Goal: Transaction & Acquisition: Download file/media

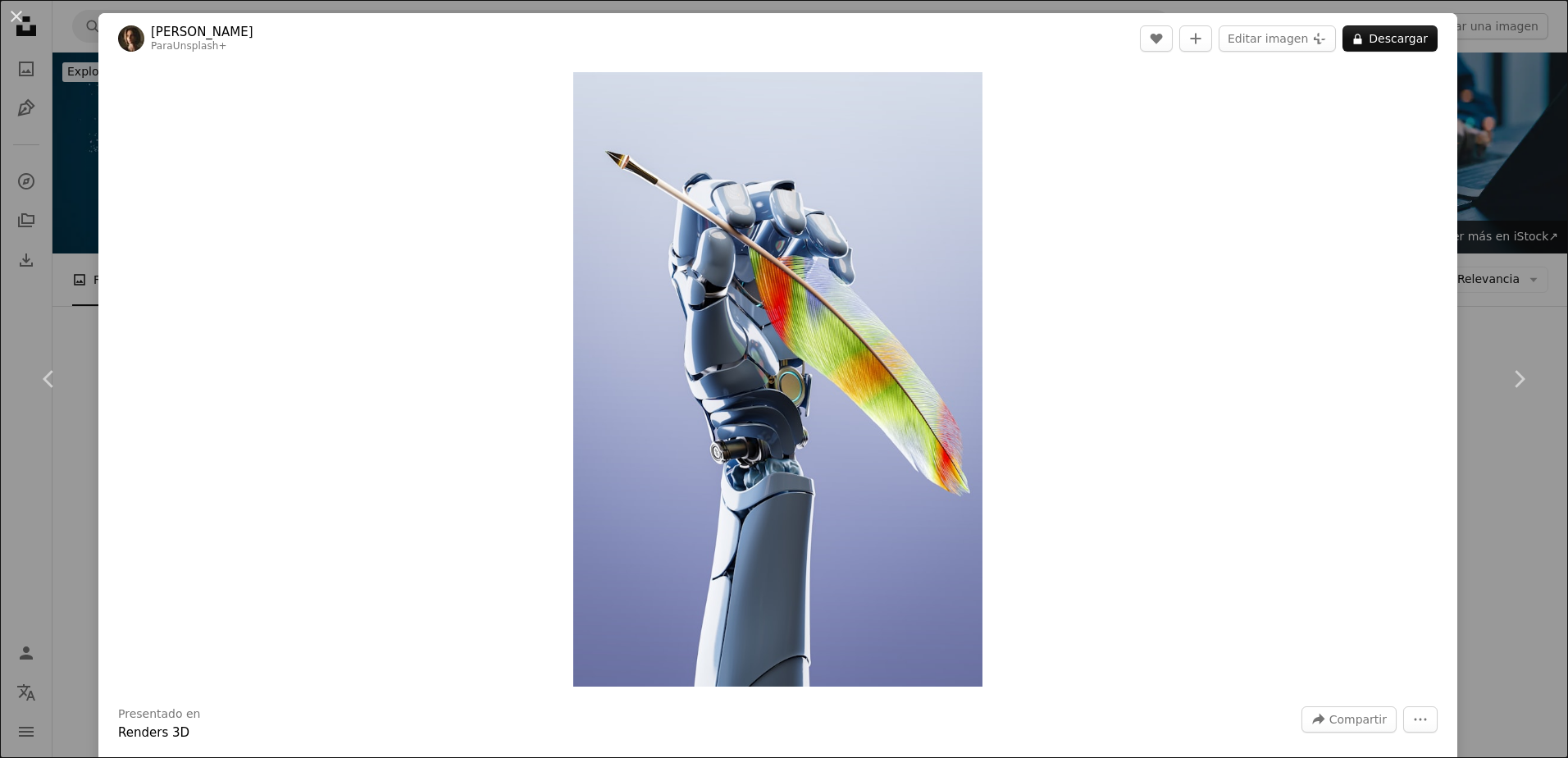
scroll to position [8784, 0]
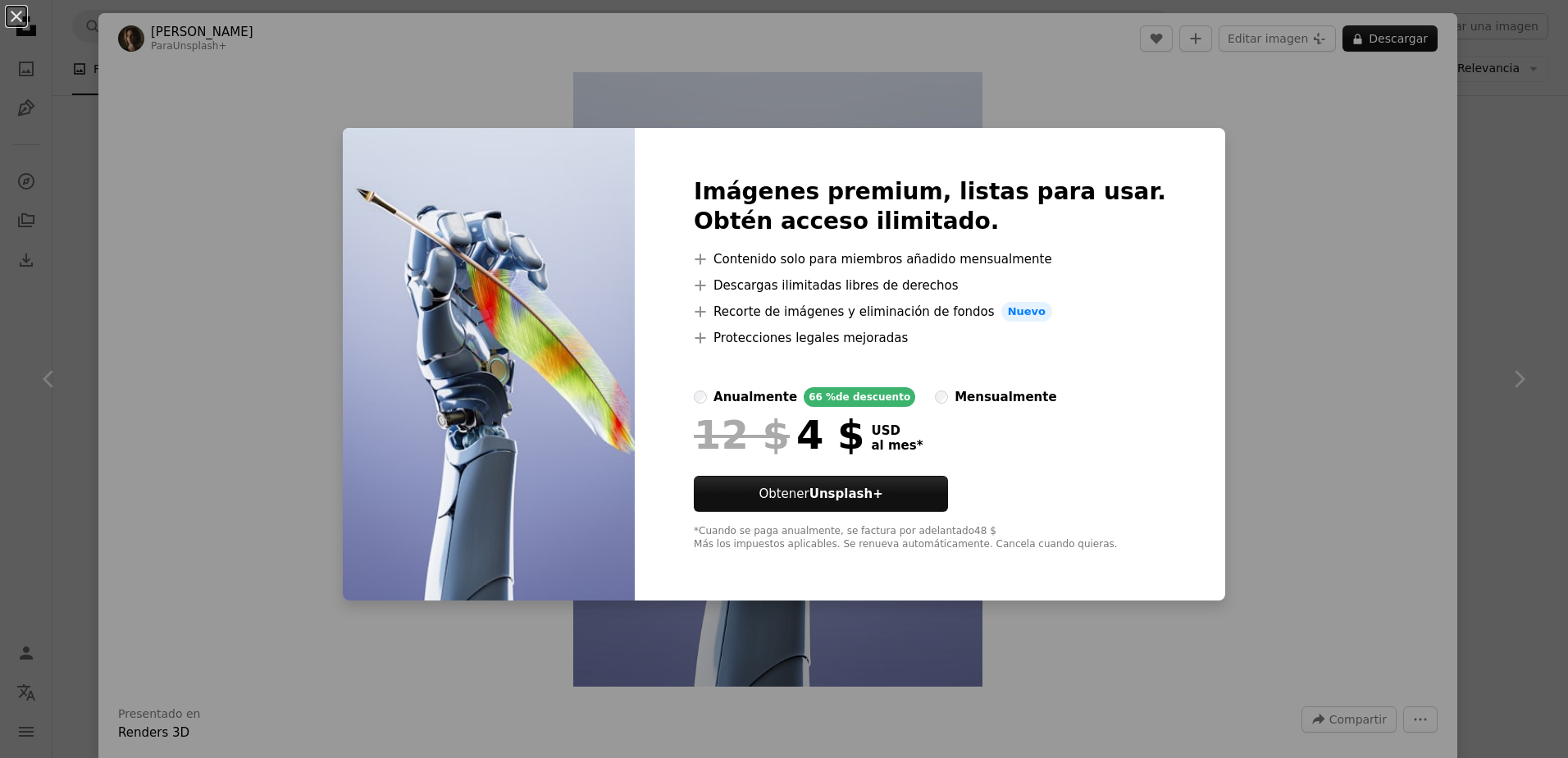
click at [1283, 218] on div "An X shape Imágenes premium, listas para usar. Obtén acceso ilimitado. A plus s…" at bounding box center [784, 379] width 1568 height 758
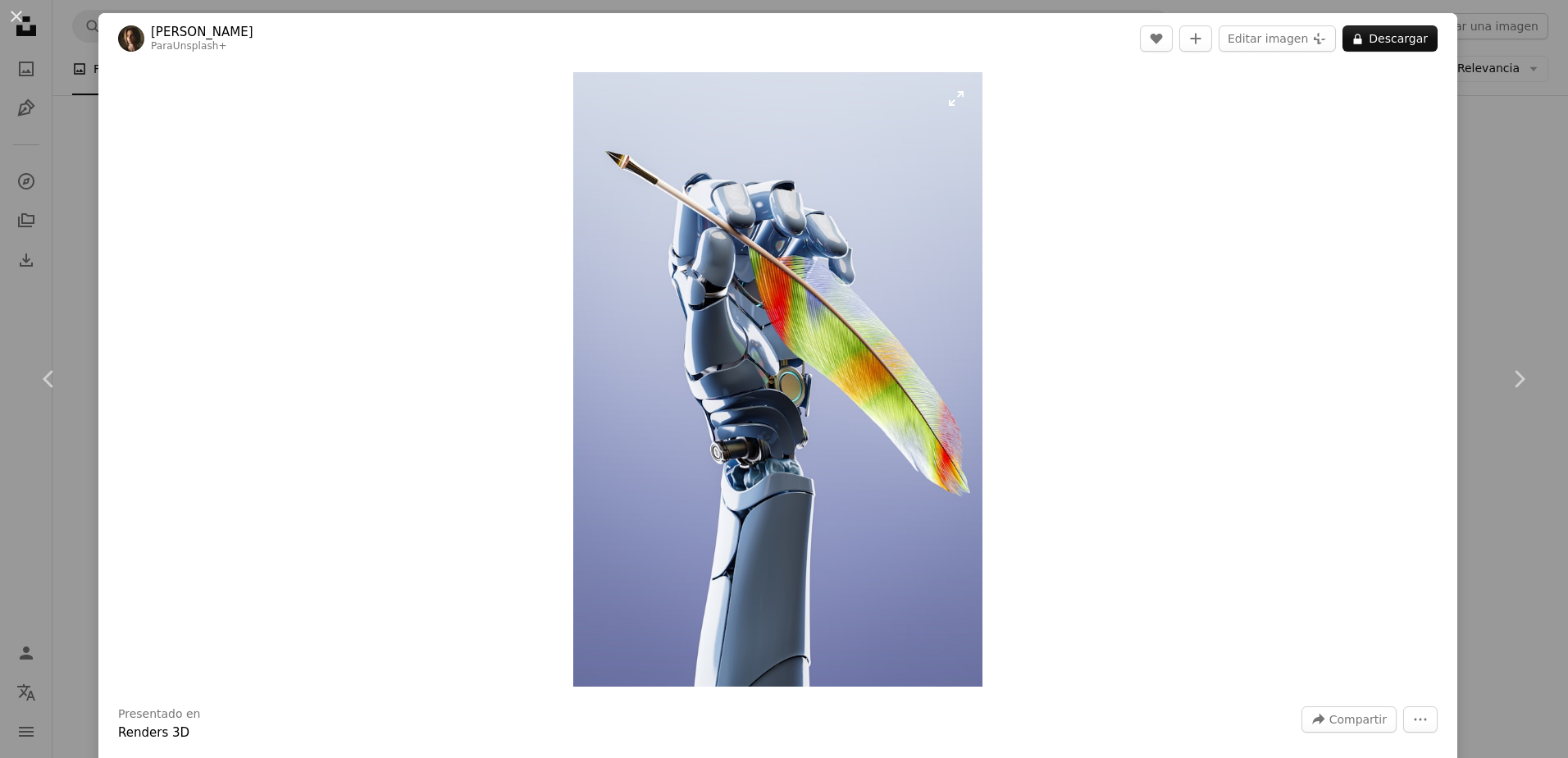
drag, startPoint x: 755, startPoint y: 189, endPoint x: 961, endPoint y: 92, distance: 227.7
click at [961, 92] on img "Ampliar en esta imagen" at bounding box center [777, 379] width 409 height 615
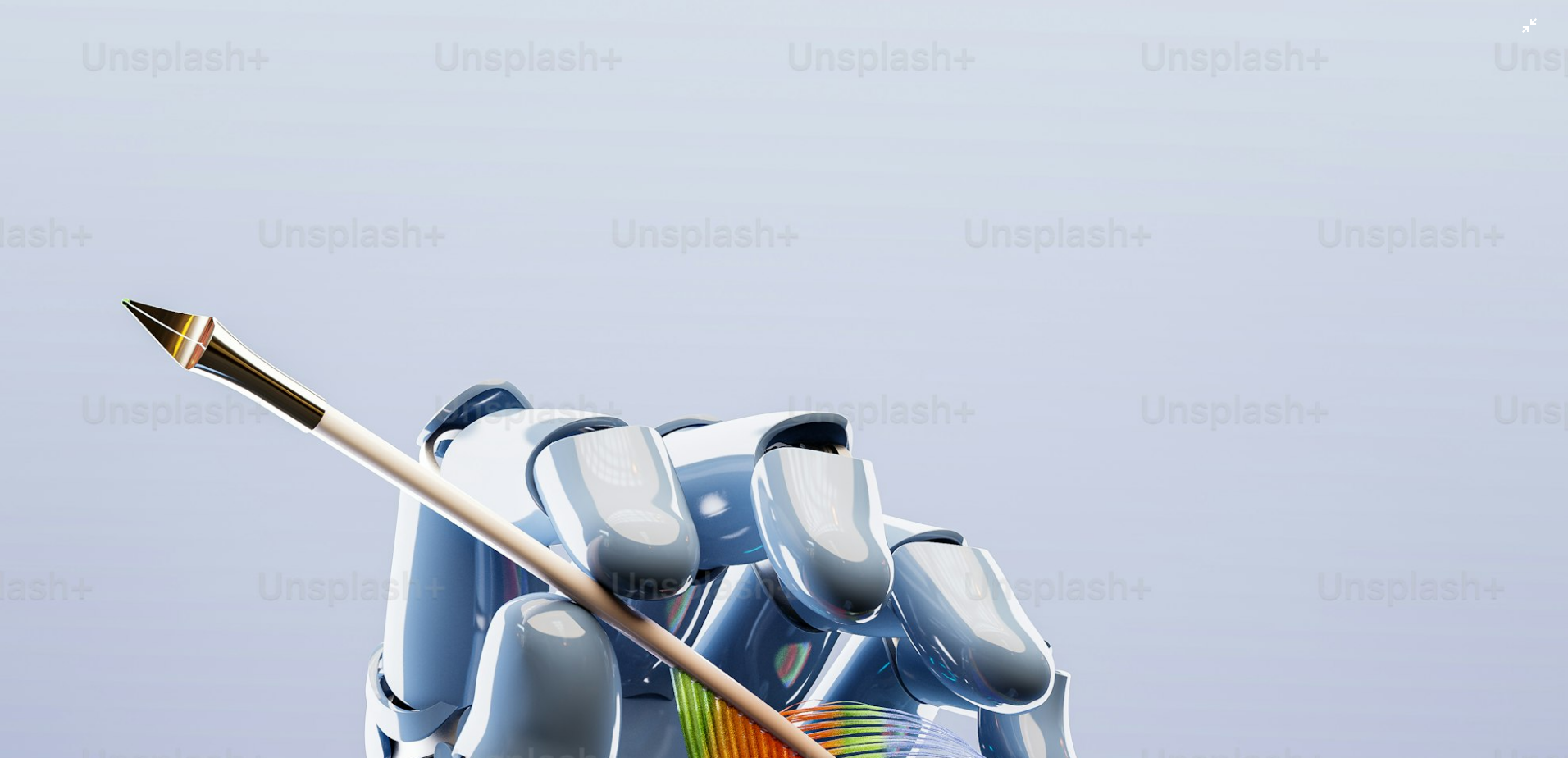
scroll to position [781, 0]
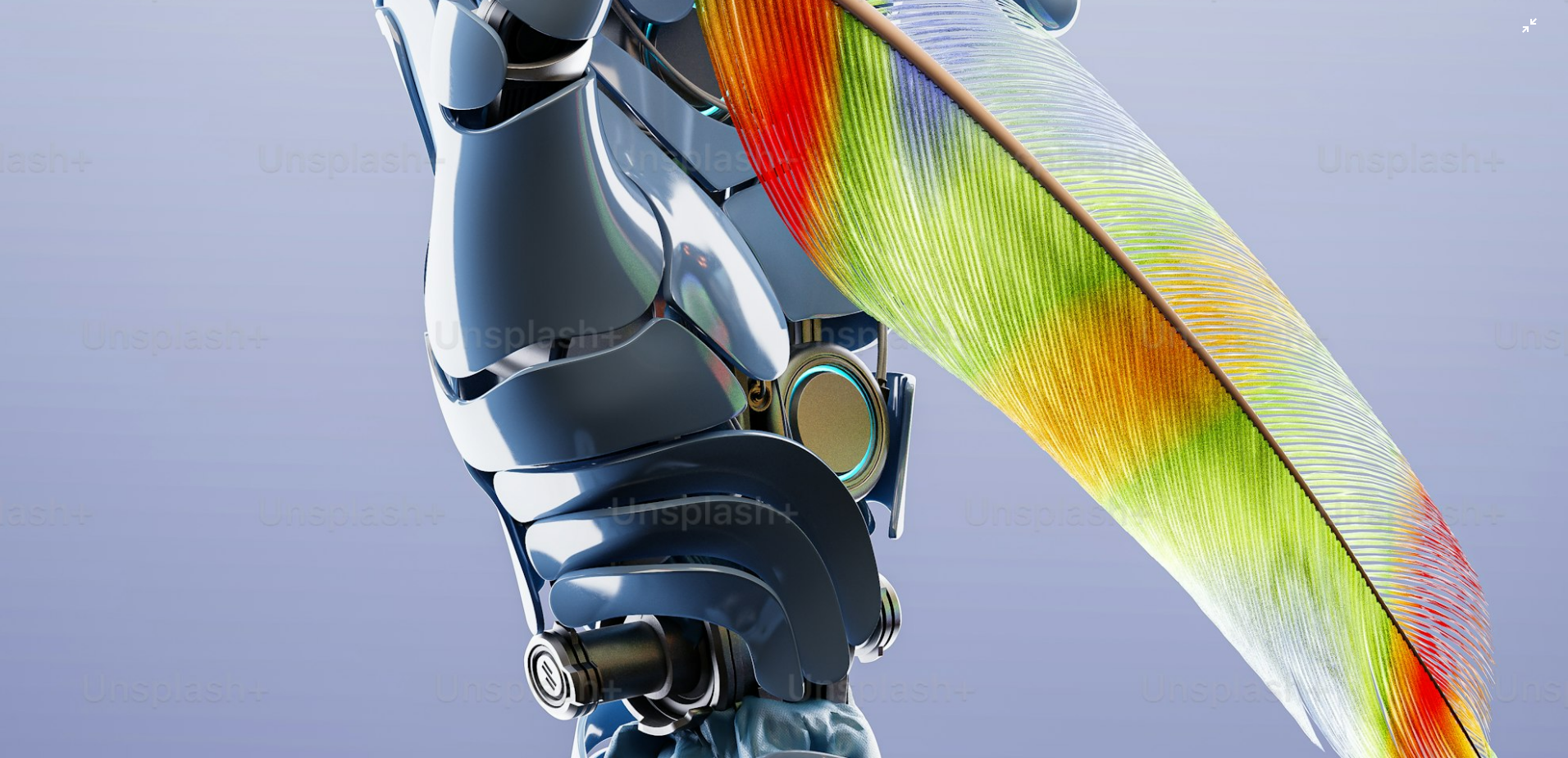
click at [955, 104] on img "Reducir el zoom en esta imagen" at bounding box center [784, 395] width 1570 height 2355
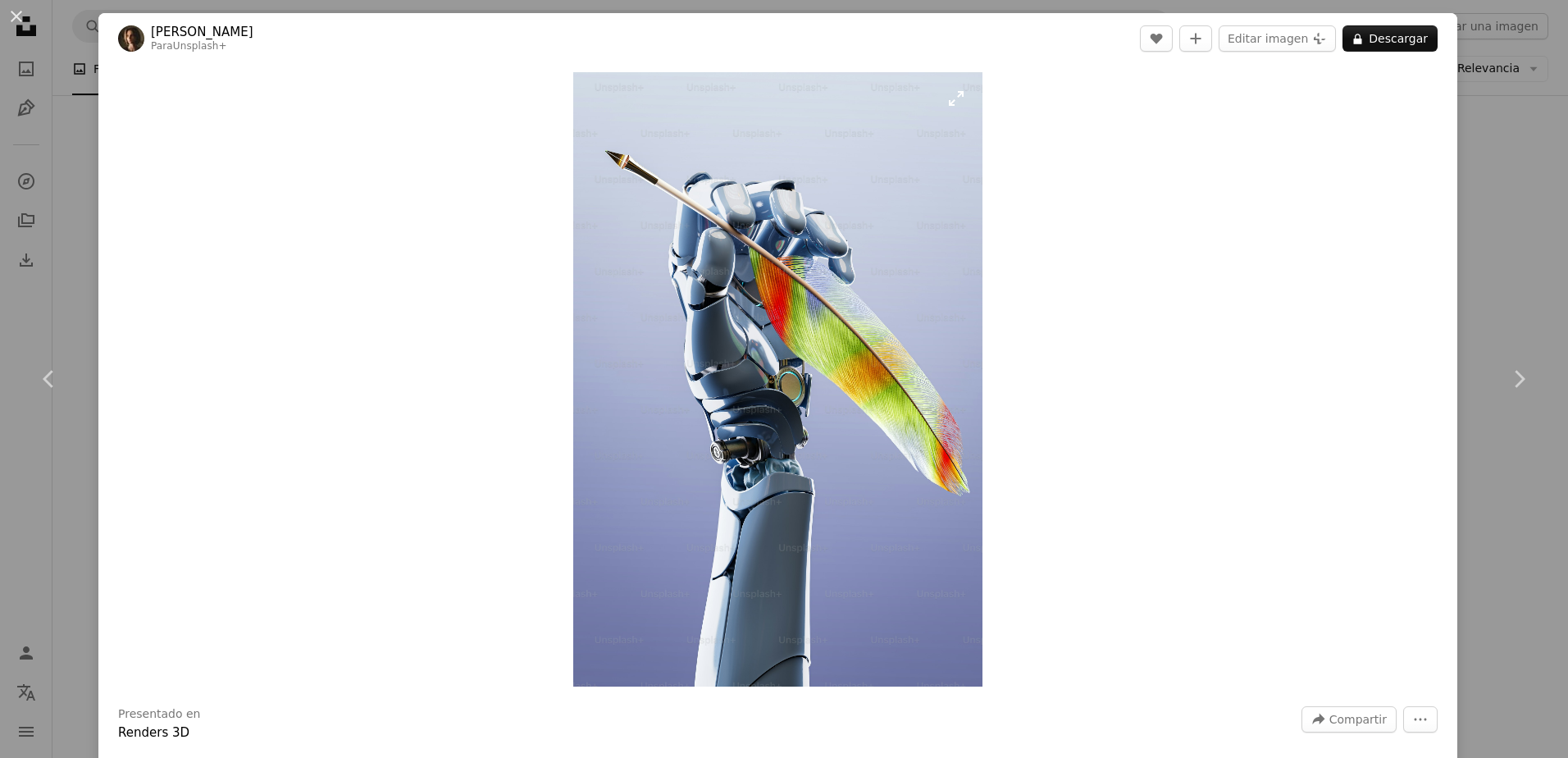
click at [853, 260] on img "Ampliar en esta imagen" at bounding box center [777, 379] width 409 height 615
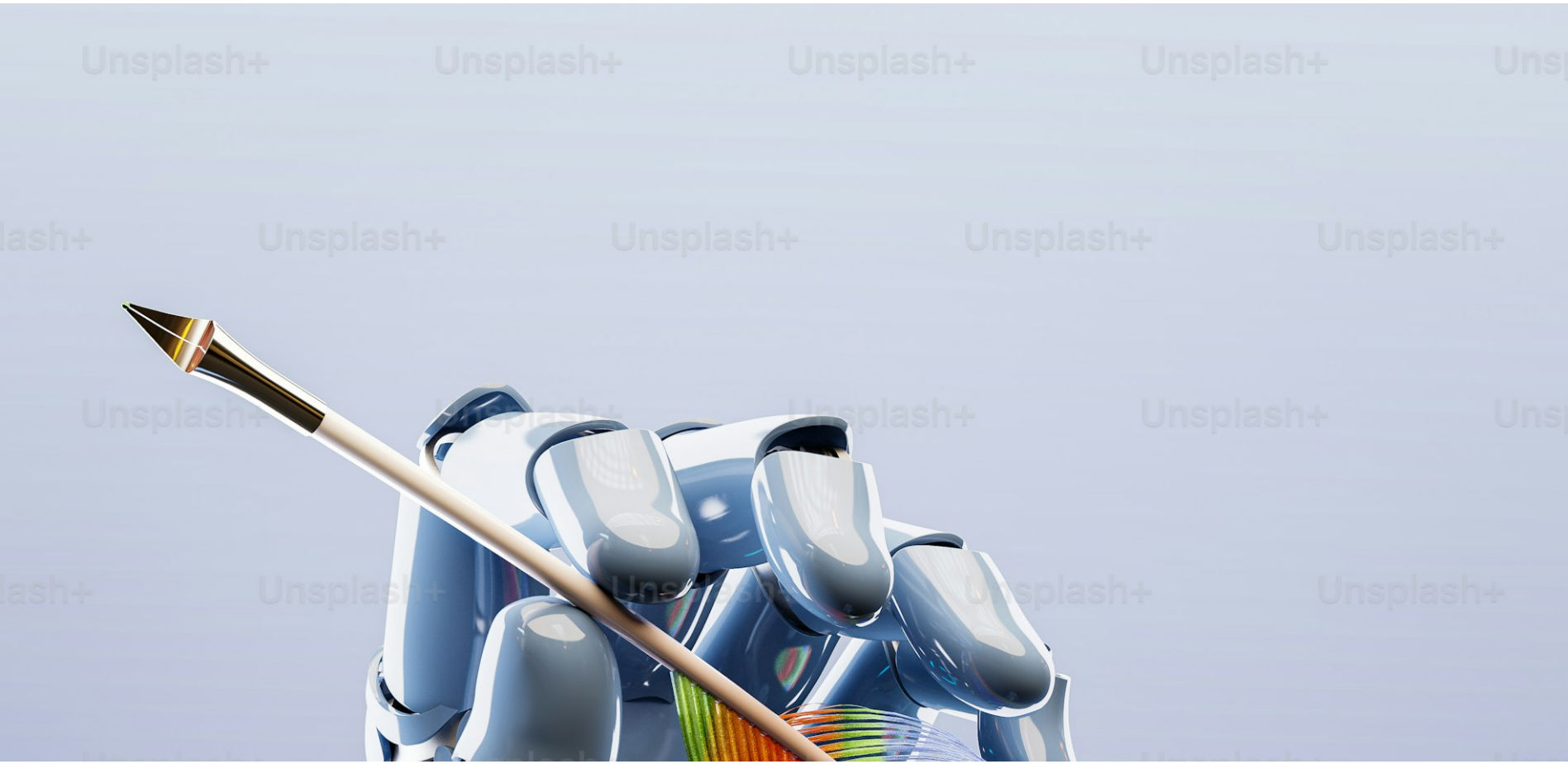
scroll to position [786, 0]
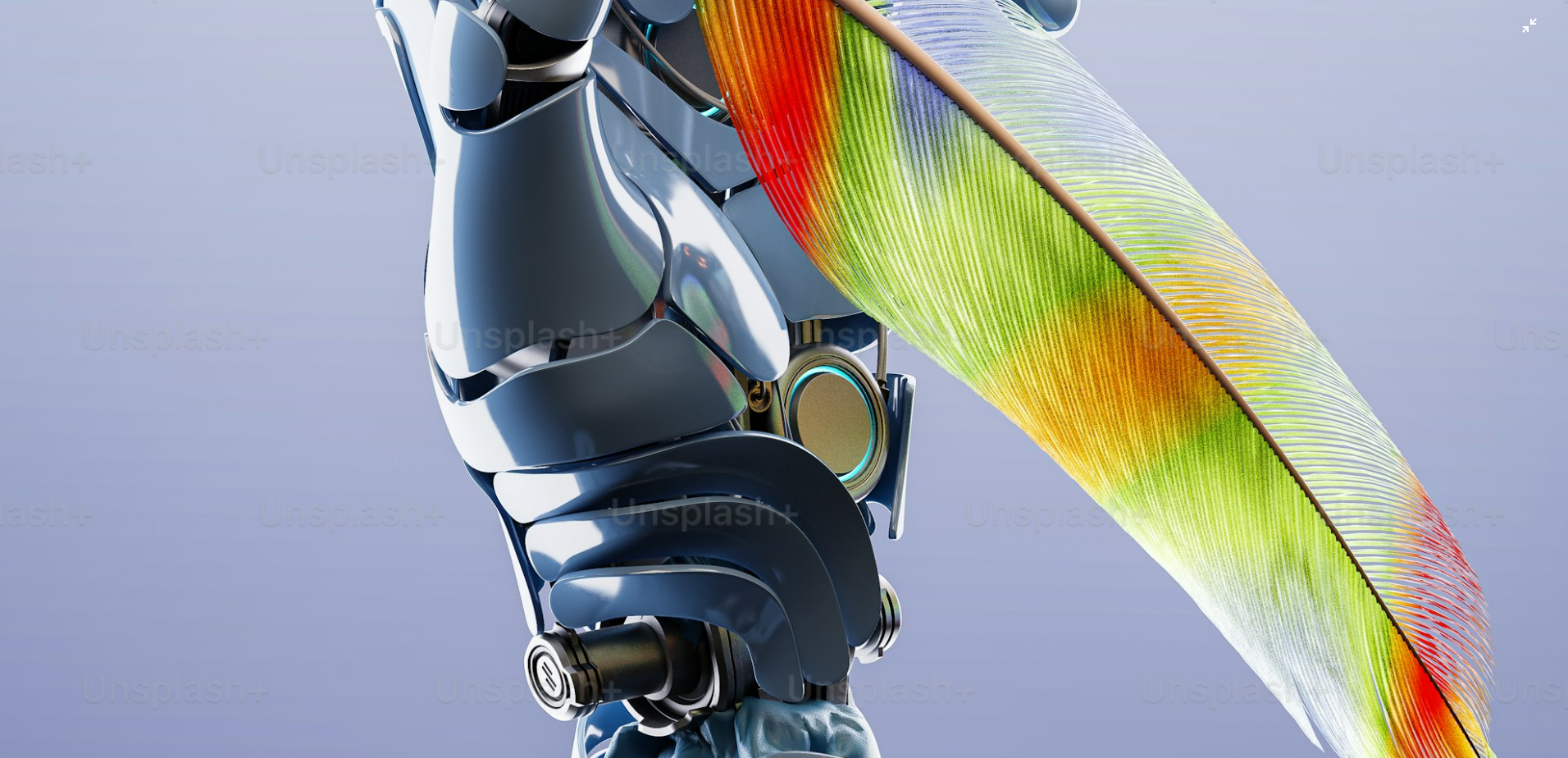
click at [853, 260] on img "Reducir el zoom en esta imagen" at bounding box center [784, 396] width 1570 height 2355
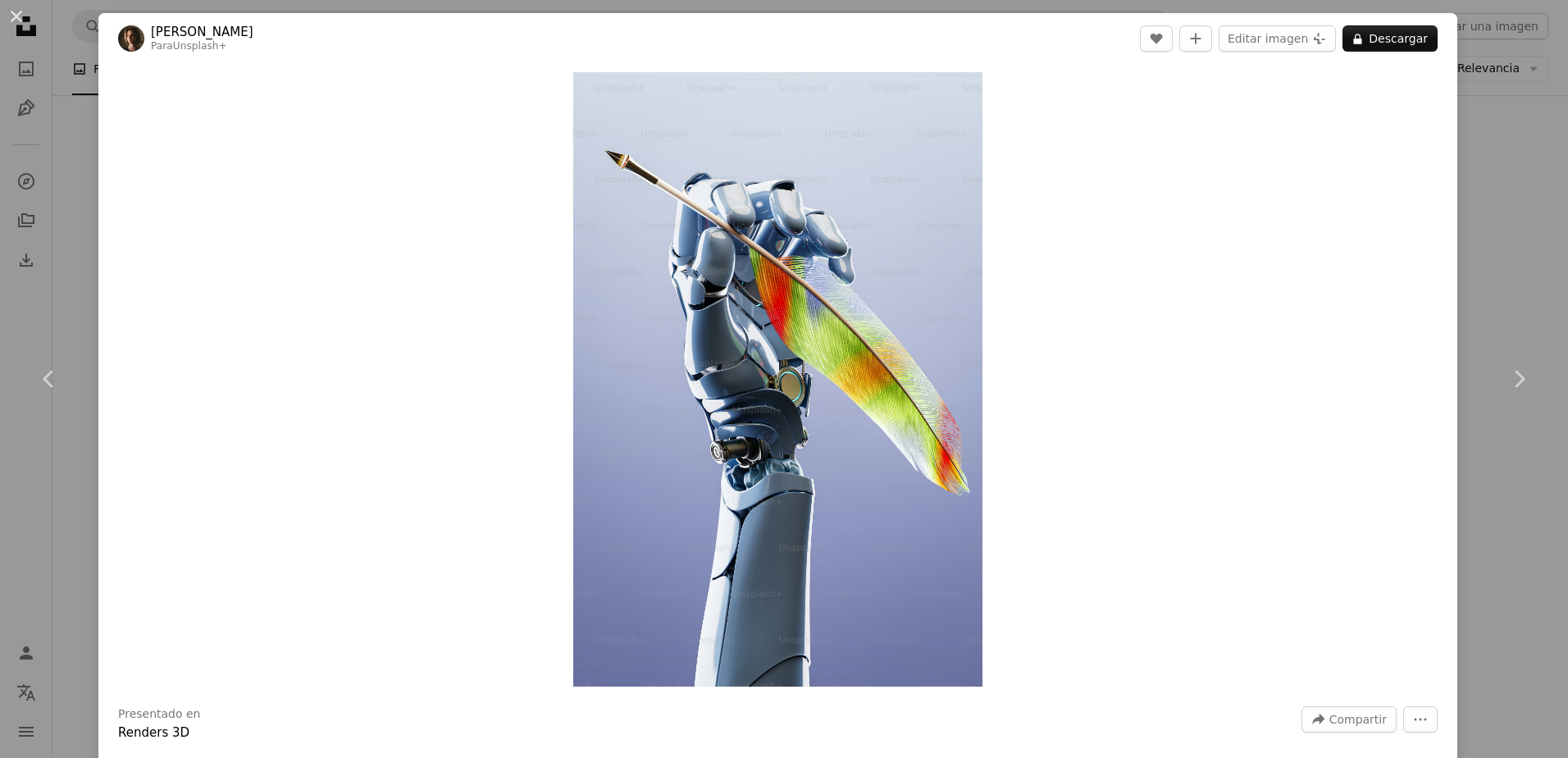
click at [1488, 36] on div "An X shape Chevron left Chevron right [PERSON_NAME] Para Unsplash+ A heart A pl…" at bounding box center [784, 379] width 1568 height 758
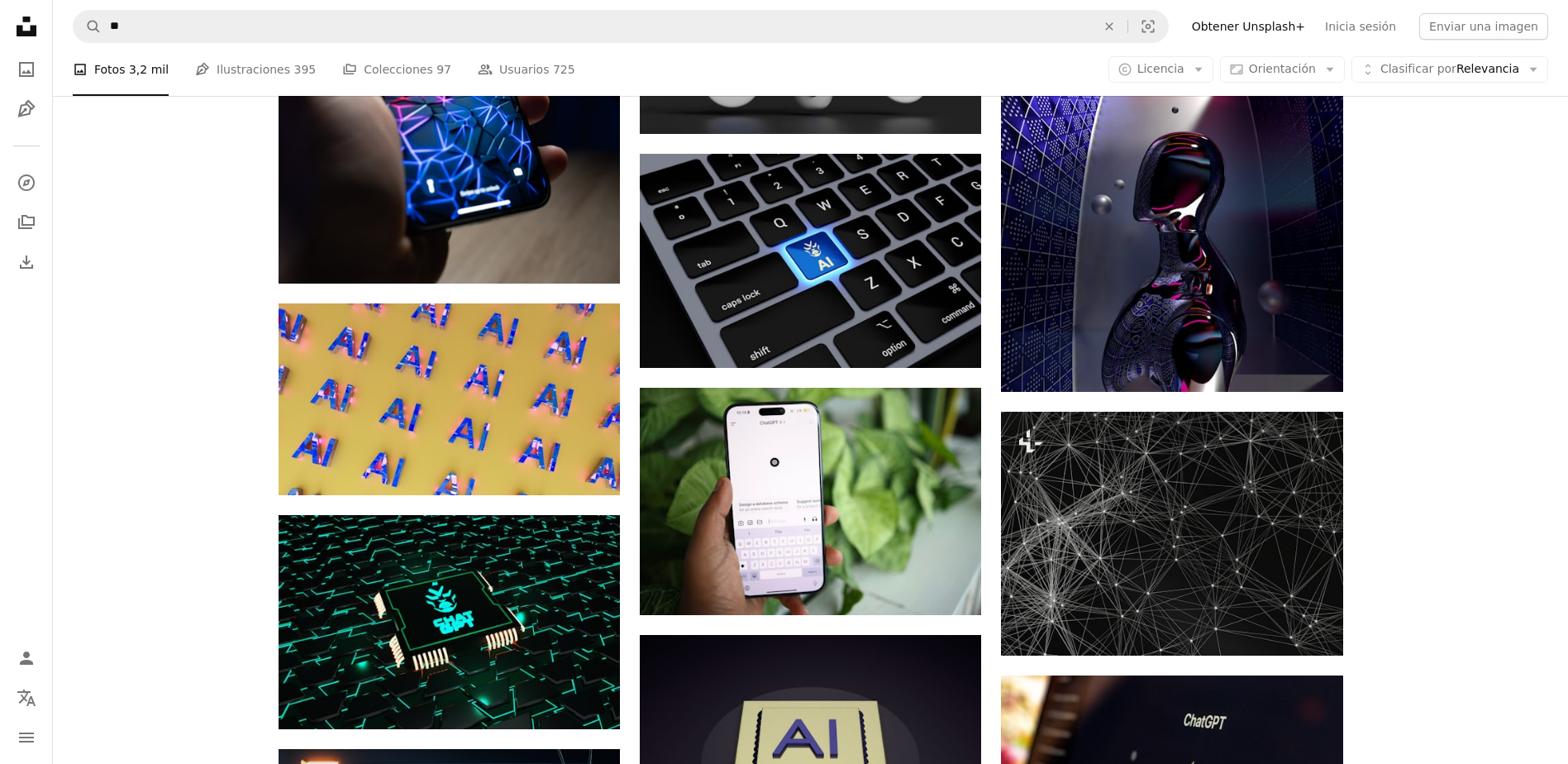
scroll to position [13152, 0]
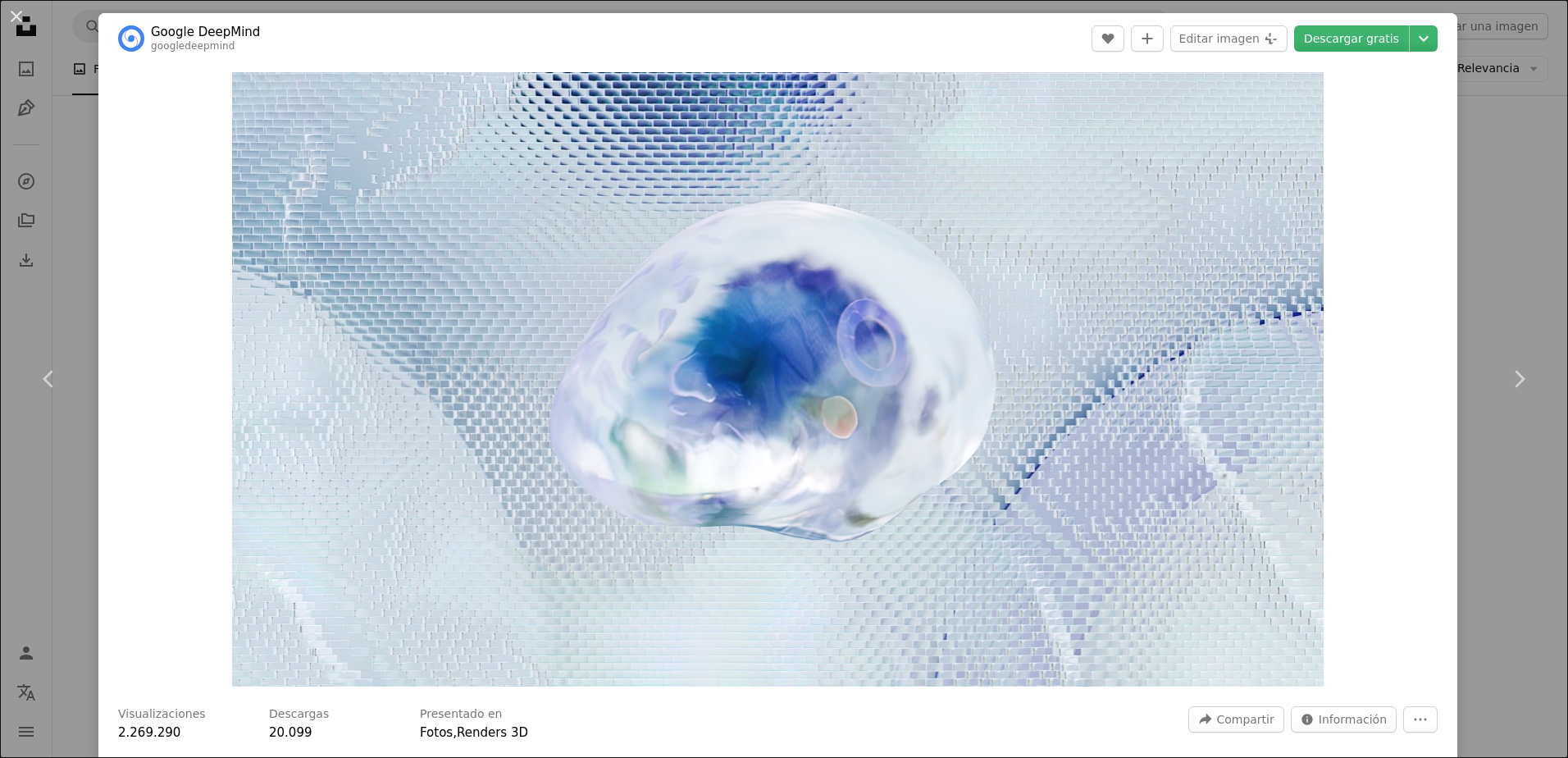
click at [1527, 134] on div "An X shape Chevron left Chevron right Google DeepMind googledeepmind A heart A …" at bounding box center [784, 379] width 1568 height 758
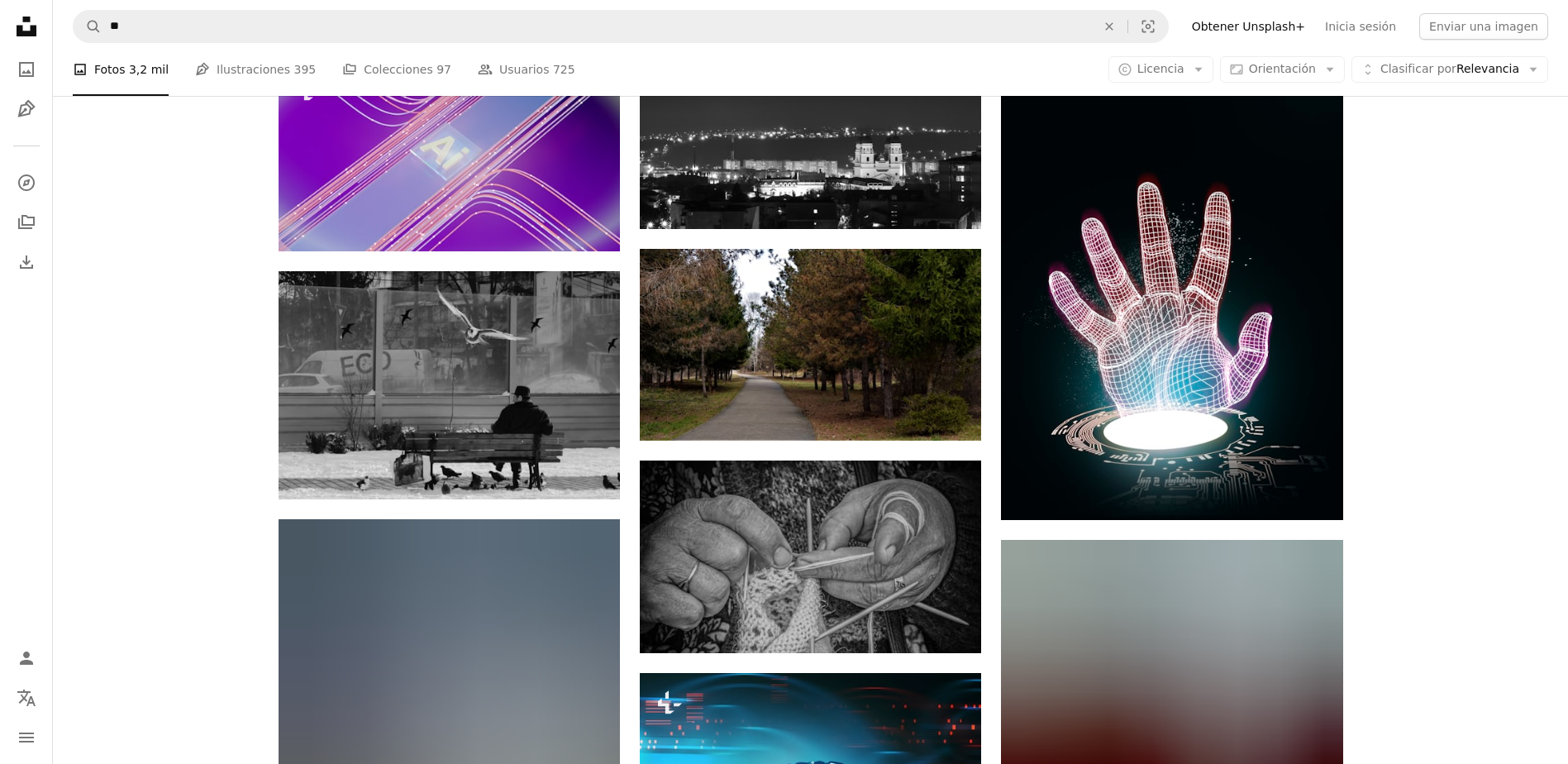
scroll to position [19766, 0]
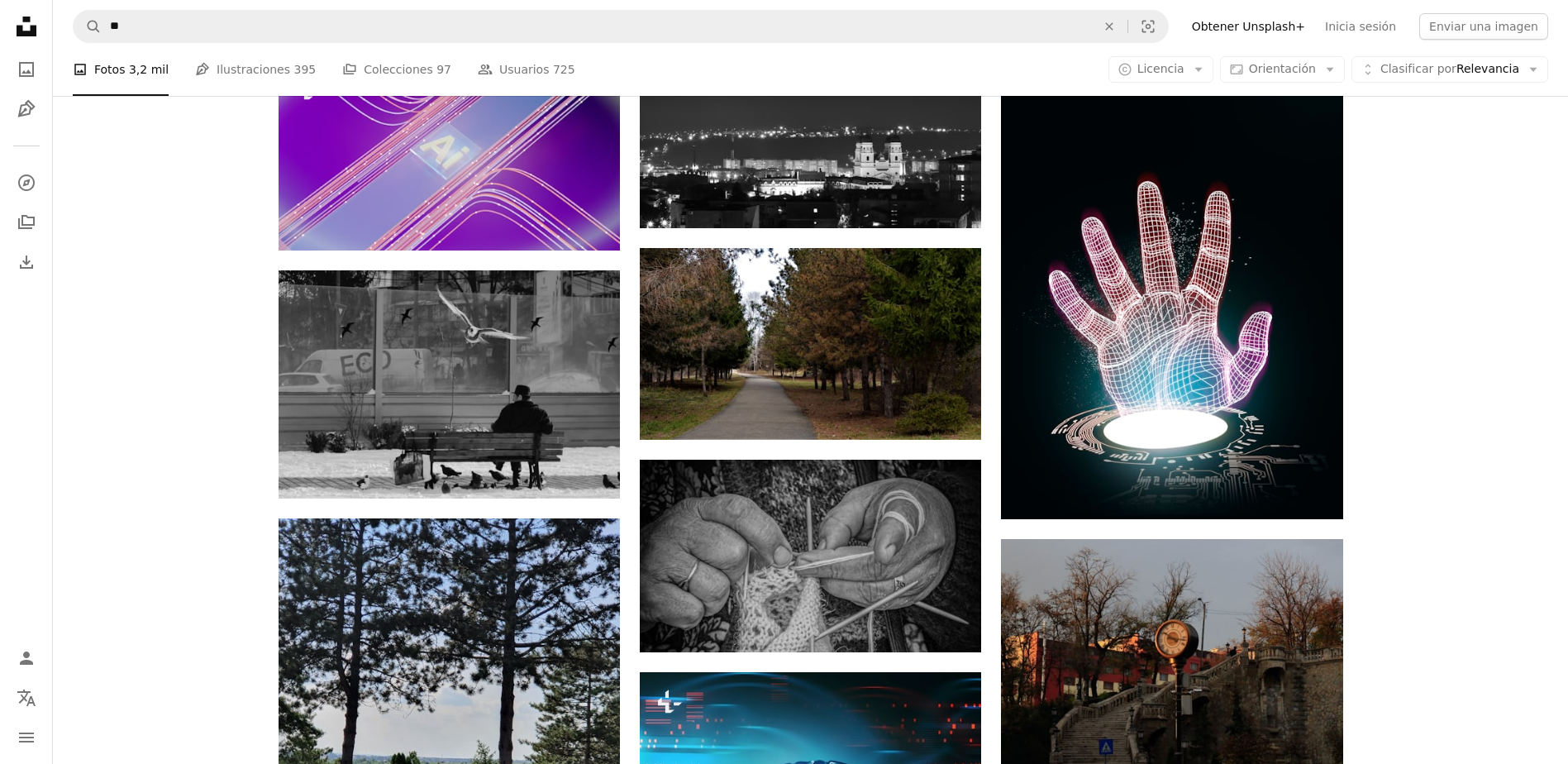
drag, startPoint x: 1485, startPoint y: 447, endPoint x: 1482, endPoint y: 473, distance: 26.2
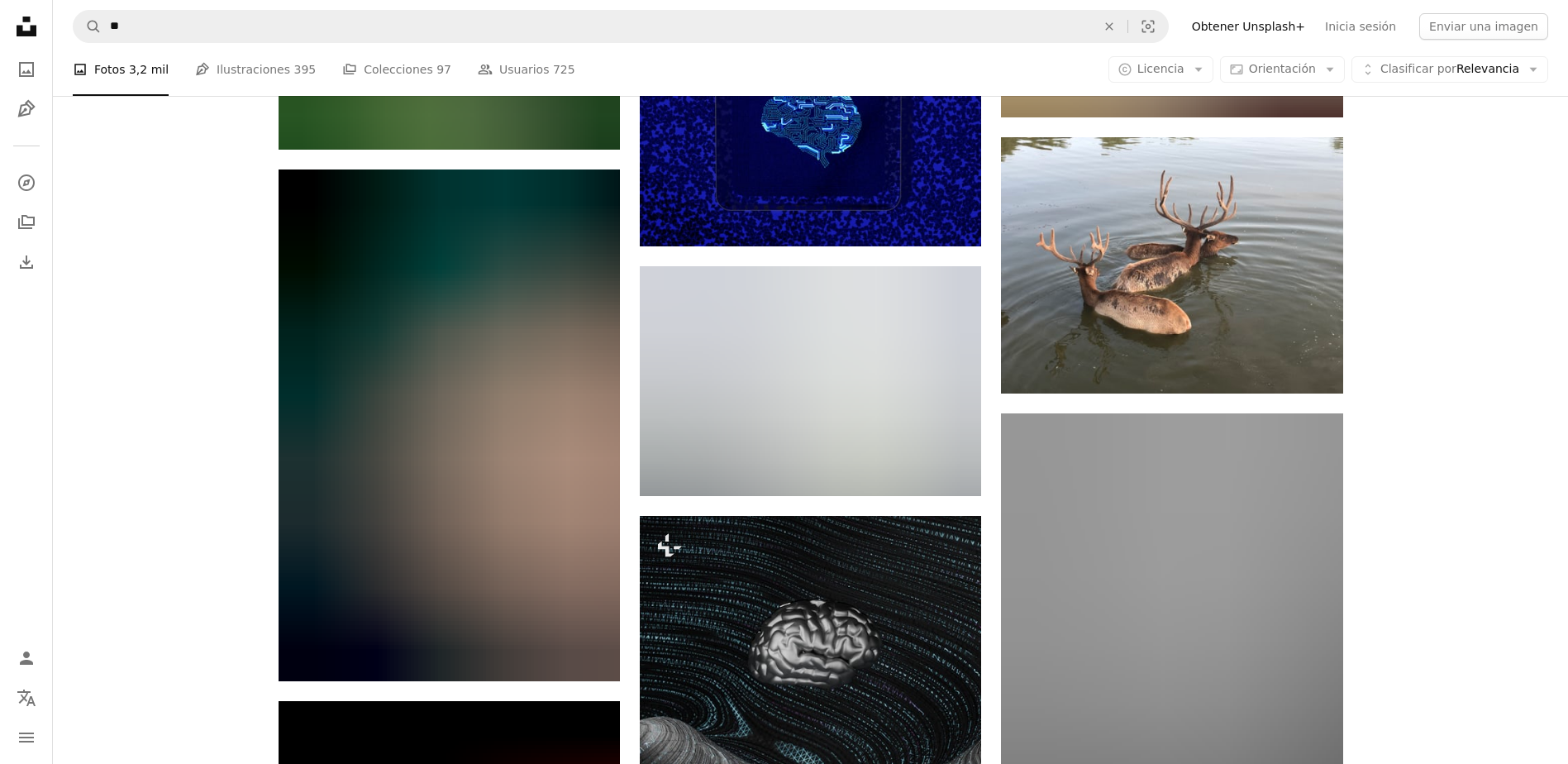
scroll to position [60201, 0]
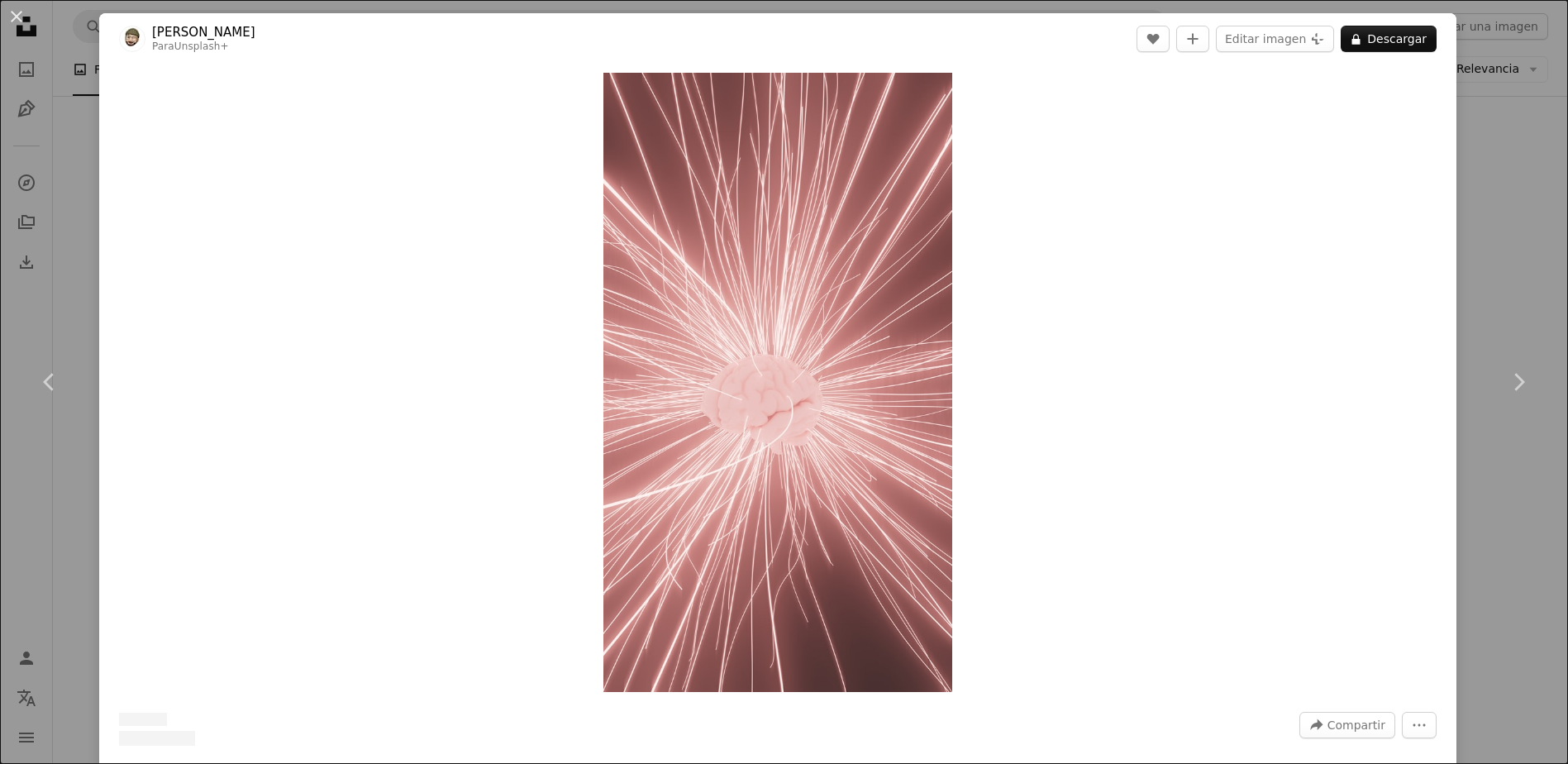
click at [1553, 179] on div "An X shape Chevron left Chevron right [PERSON_NAME] Para Unsplash+ A heart A pl…" at bounding box center [784, 382] width 1568 height 764
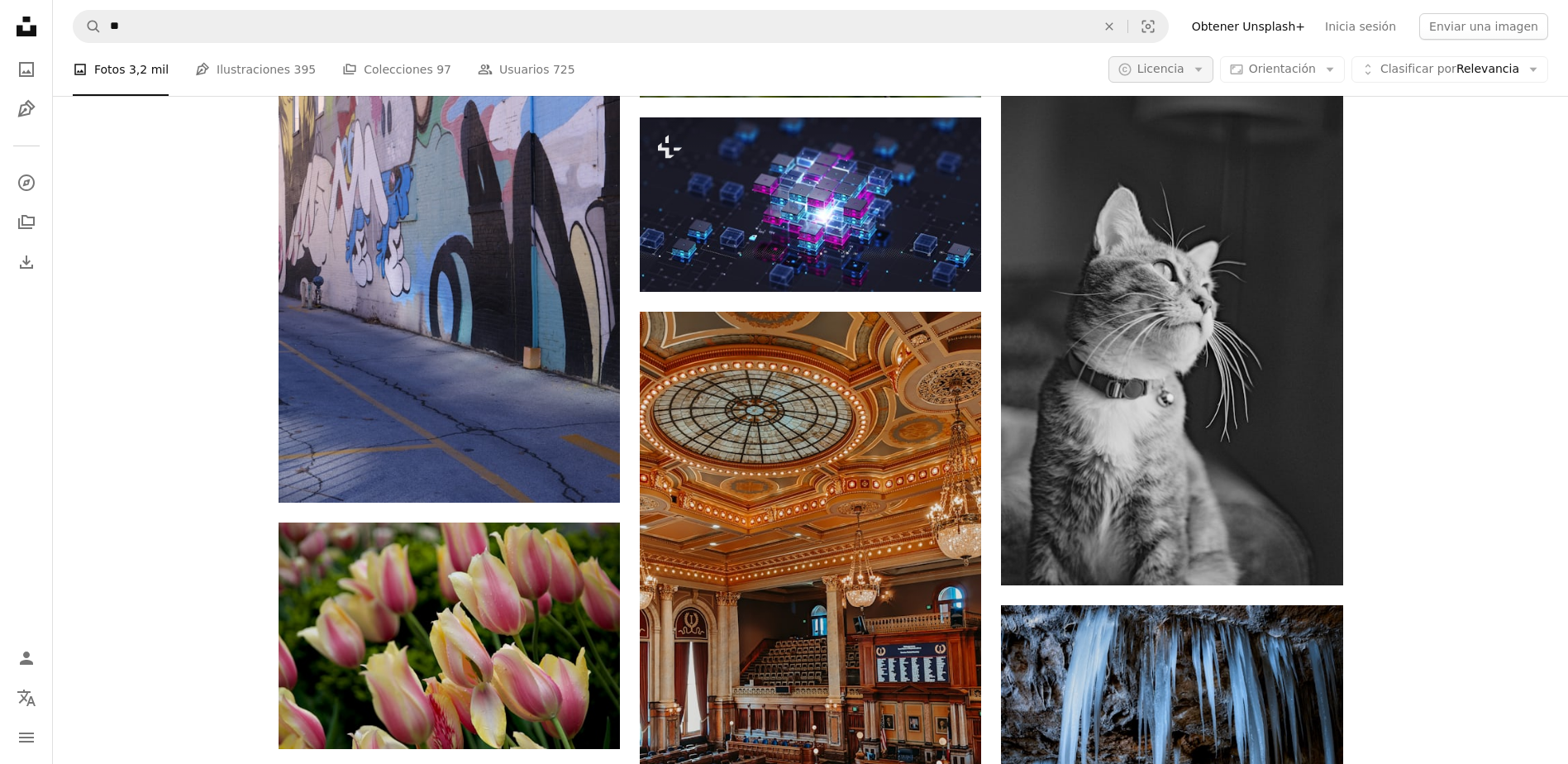
scroll to position [62287, 0]
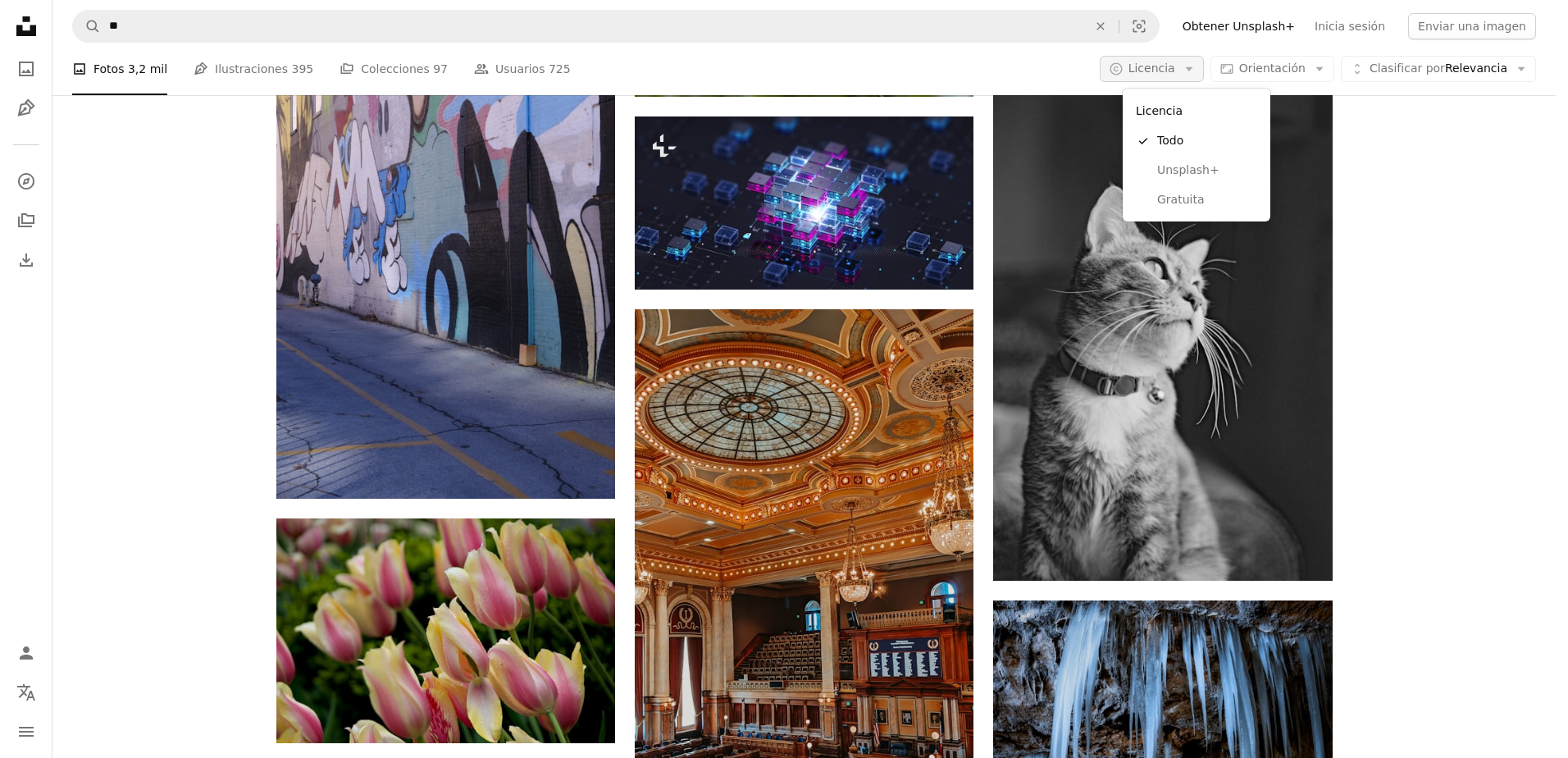
click at [1175, 71] on span "Licencia" at bounding box center [1151, 68] width 47 height 13
click at [1191, 202] on span "Gratuita" at bounding box center [1207, 200] width 100 height 17
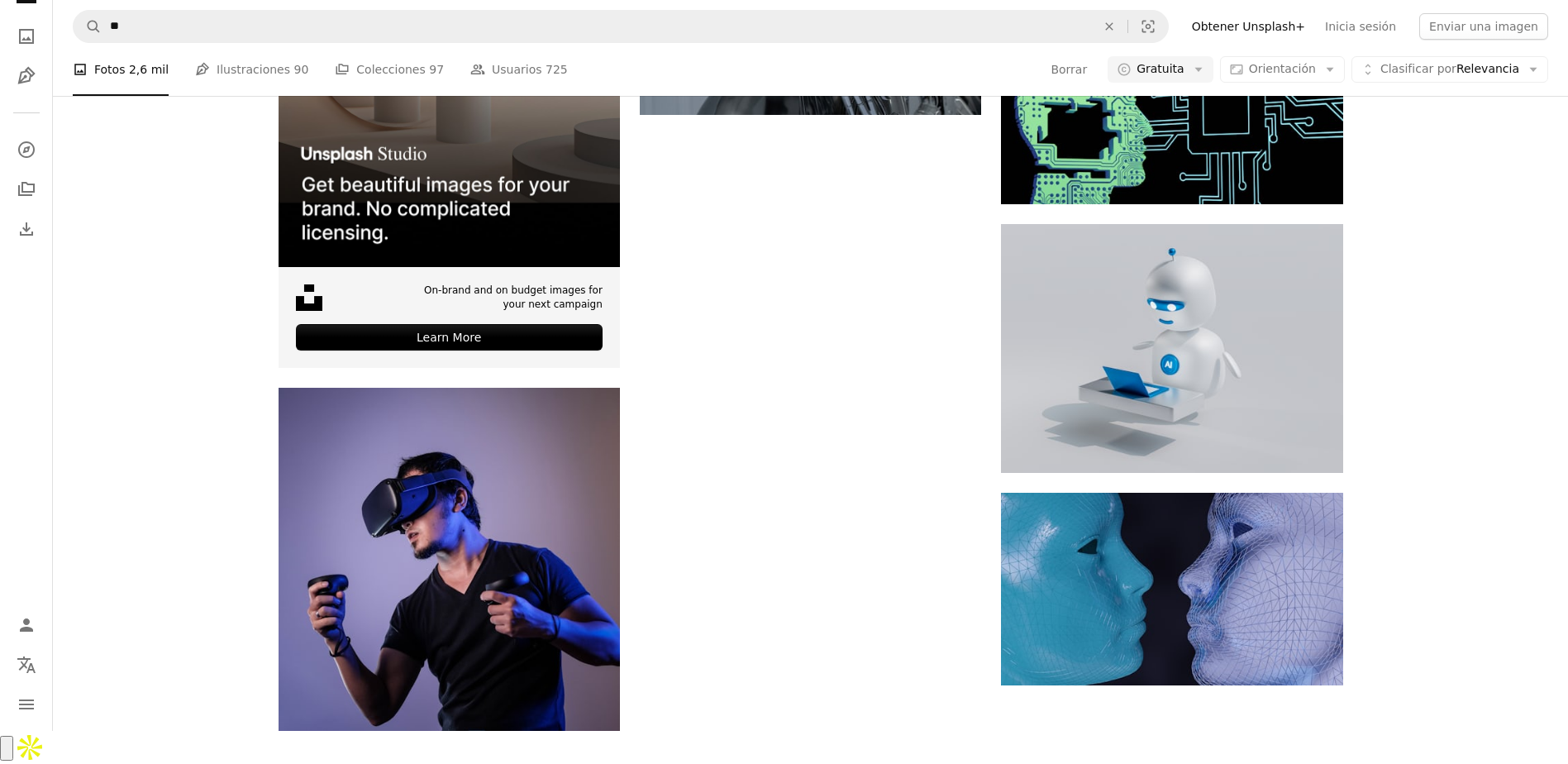
scroll to position [1233, 0]
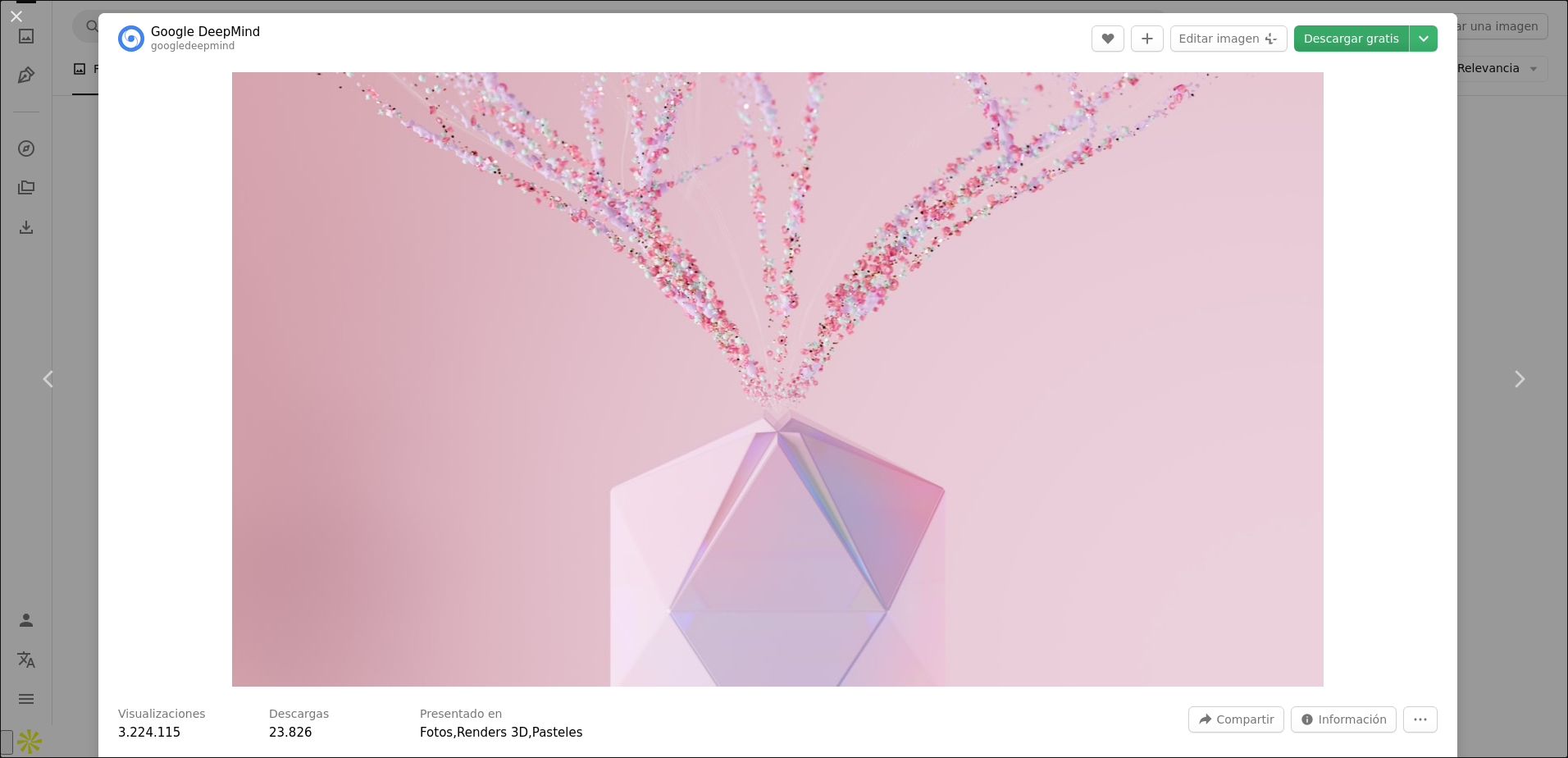
click at [1308, 45] on link "Descargar gratis" at bounding box center [1351, 39] width 115 height 27
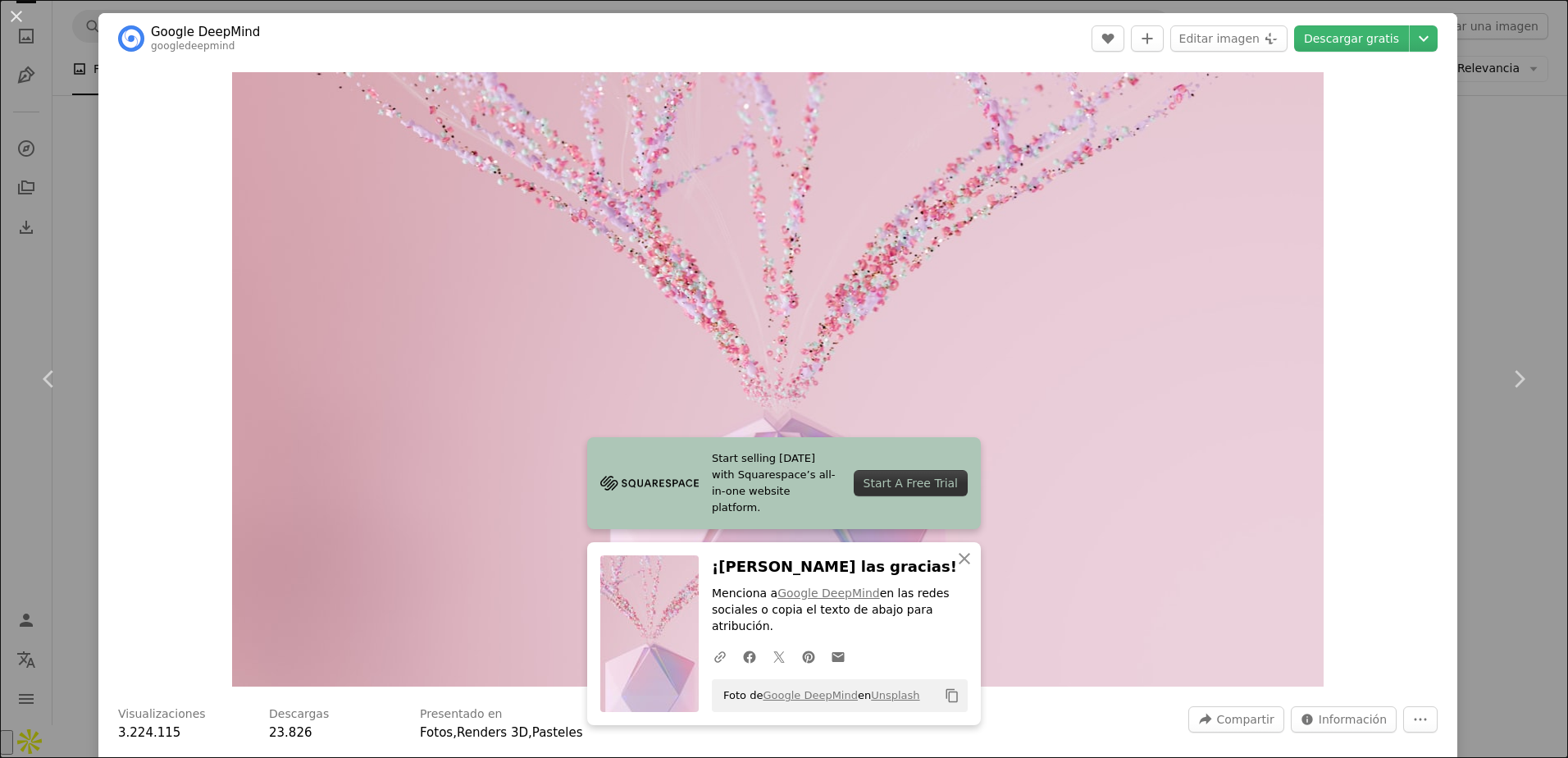
click at [1507, 163] on div "An X shape Chevron left Chevron right Start selling [DATE] with Squarespace’s a…" at bounding box center [784, 379] width 1568 height 758
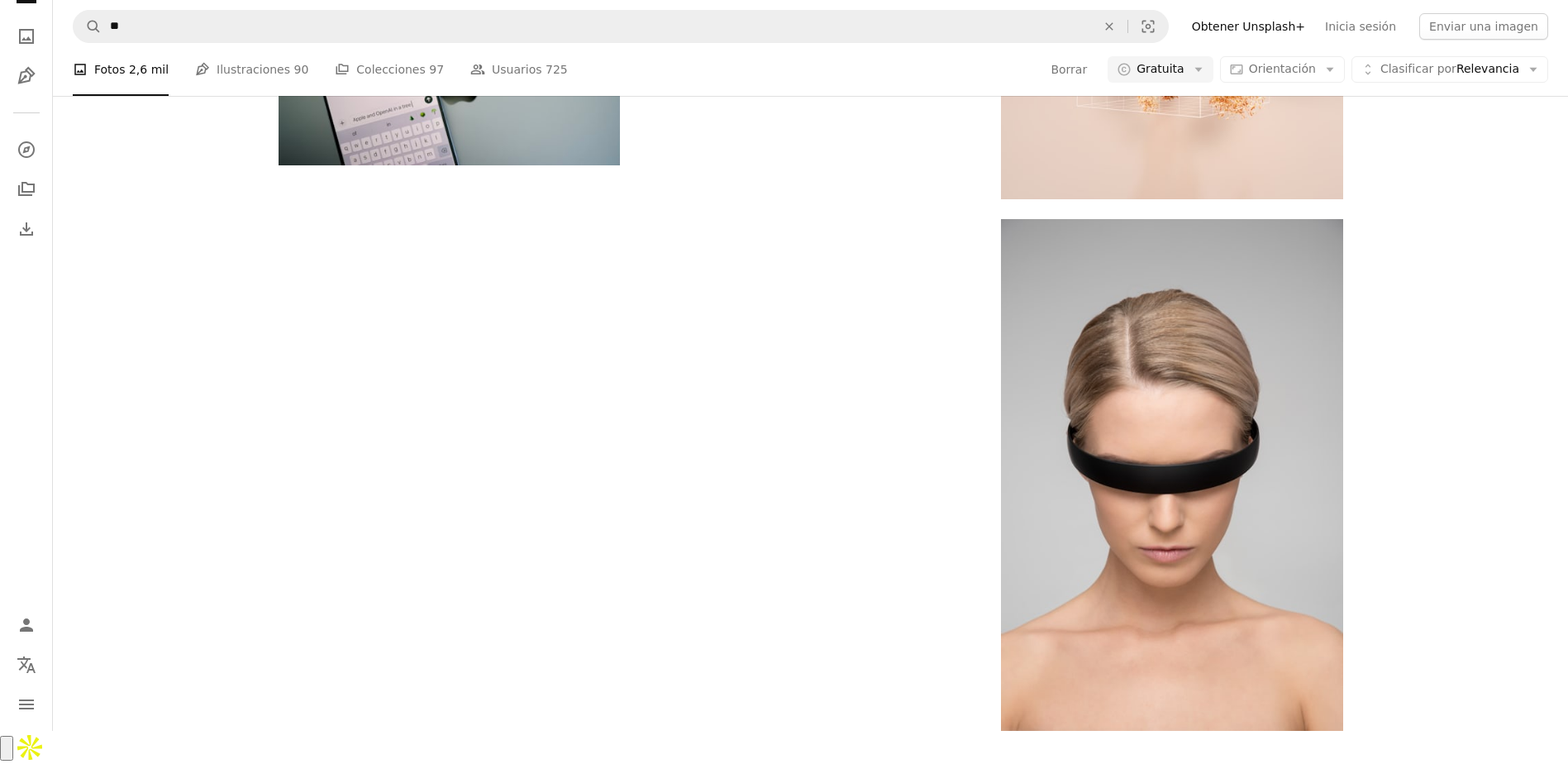
scroll to position [5374, 0]
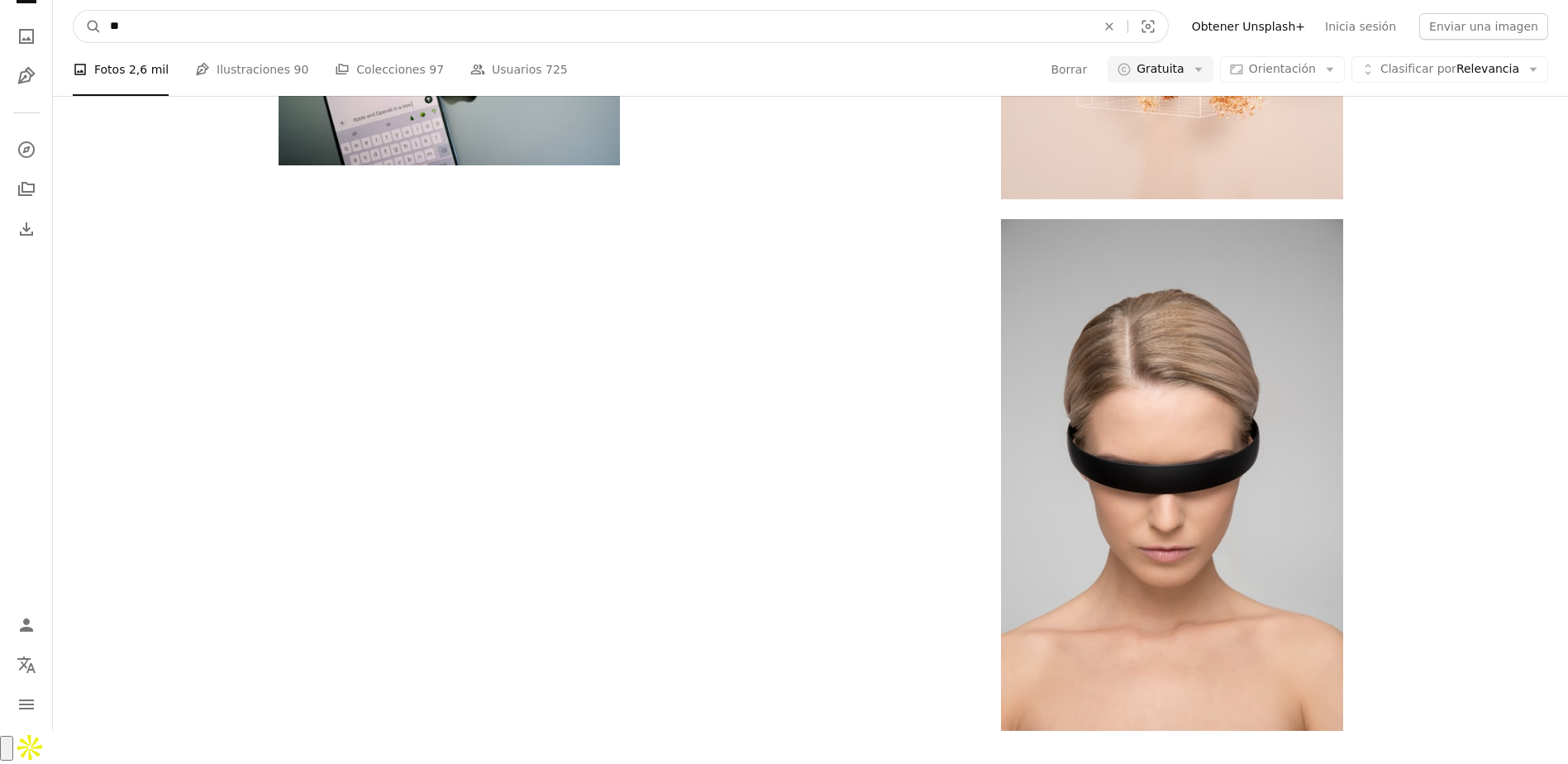
drag, startPoint x: 316, startPoint y: 18, endPoint x: -4, endPoint y: 27, distance: 320.1
type input "********"
click button "A magnifying glass" at bounding box center [88, 26] width 29 height 31
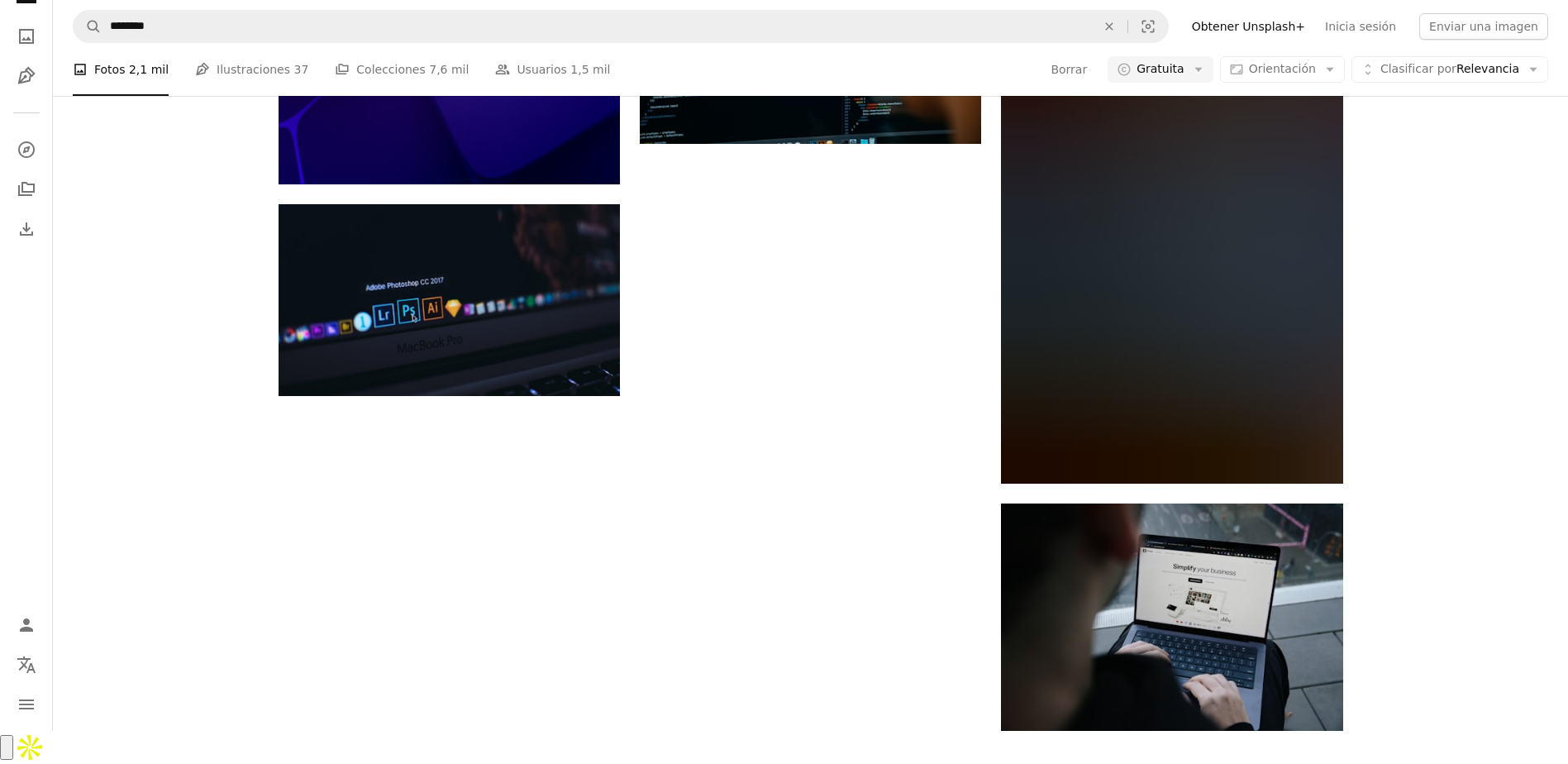
scroll to position [11987, 0]
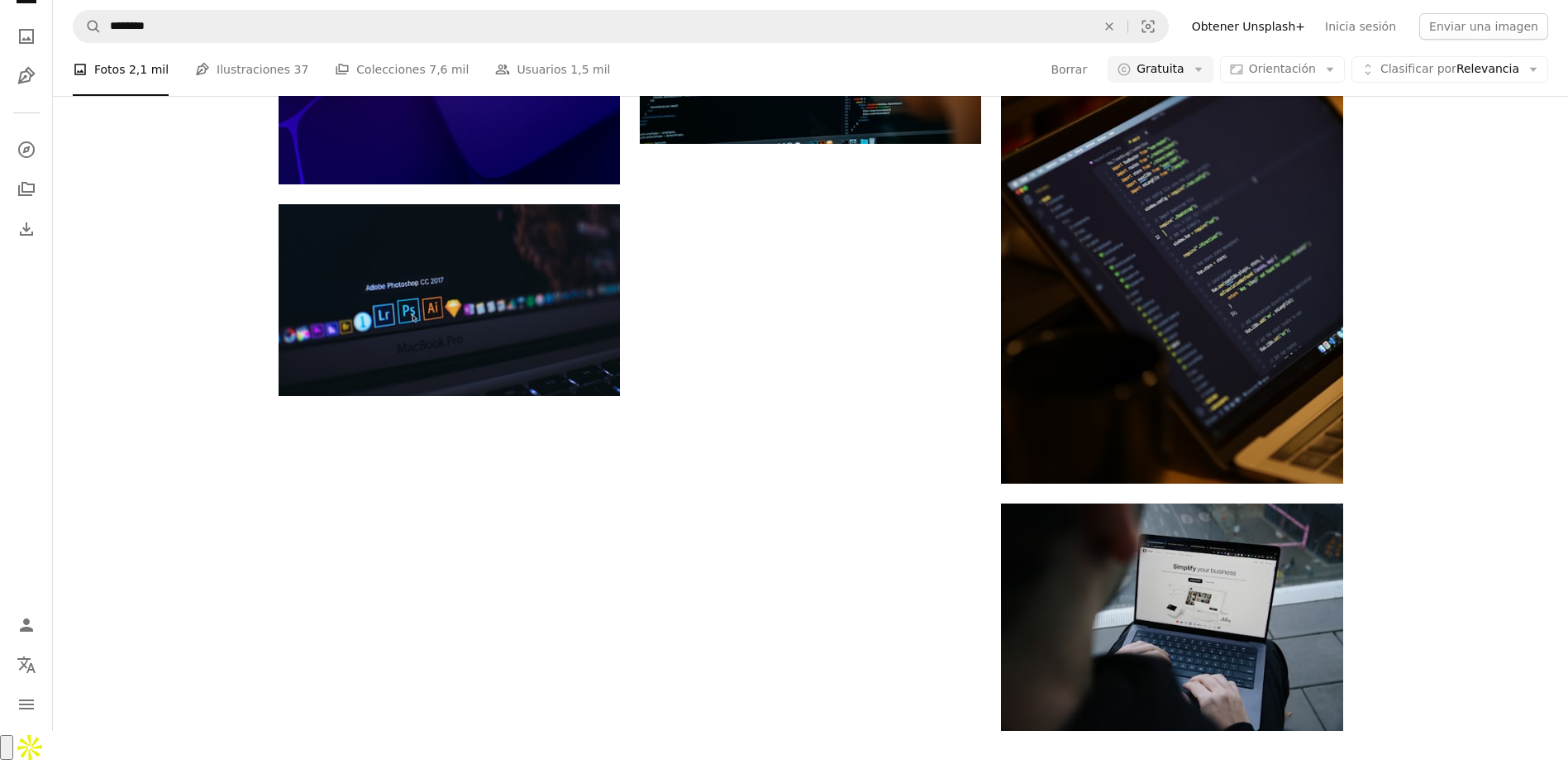
drag, startPoint x: 1439, startPoint y: 519, endPoint x: 1371, endPoint y: 287, distance: 241.8
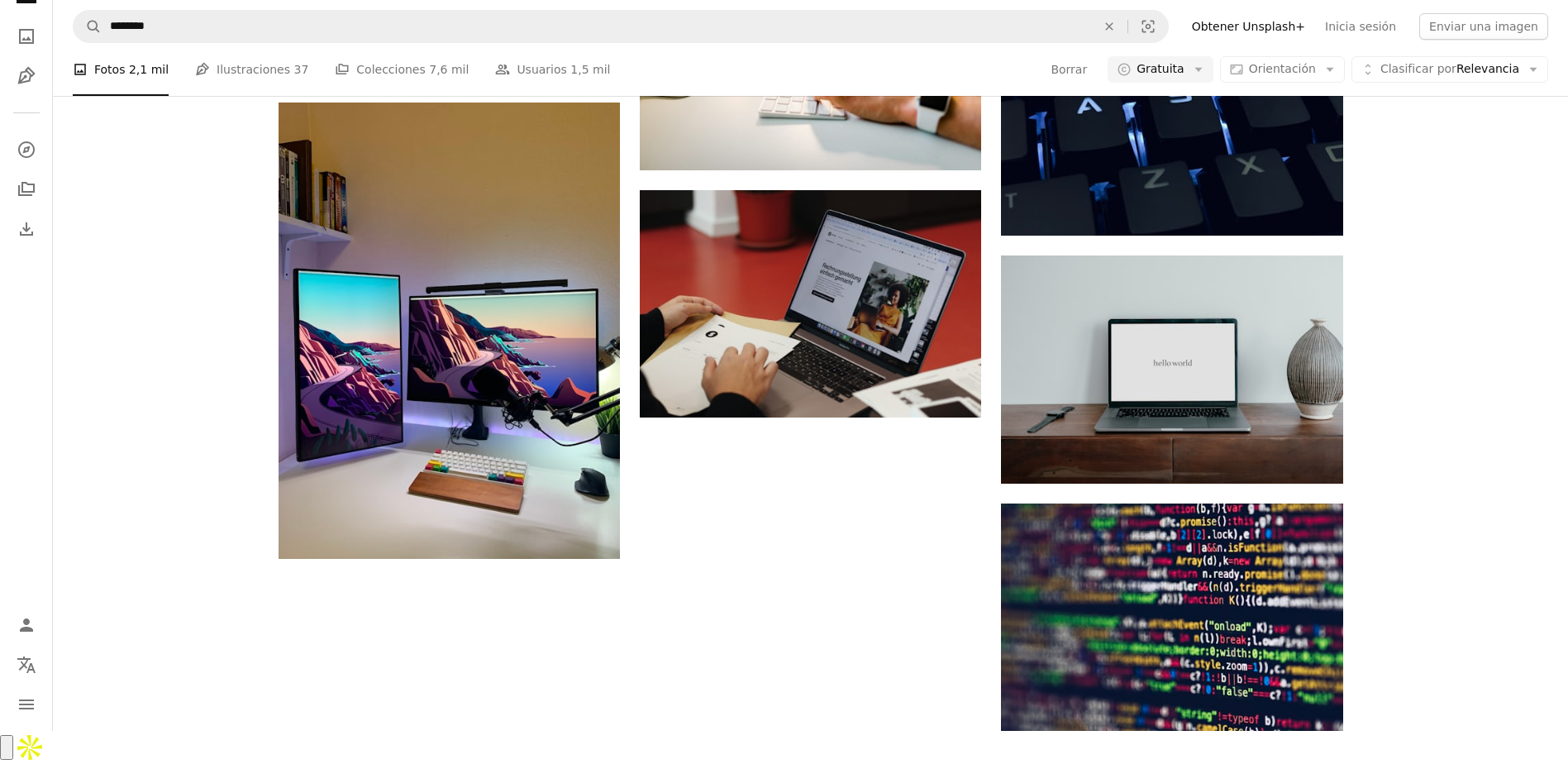
scroll to position [14215, 0]
